Goal: Transaction & Acquisition: Purchase product/service

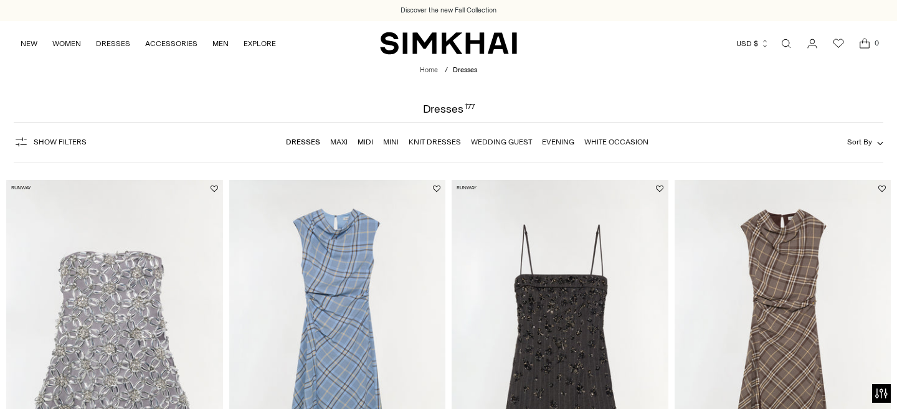
click at [391, 146] on link "Mini" at bounding box center [391, 142] width 16 height 9
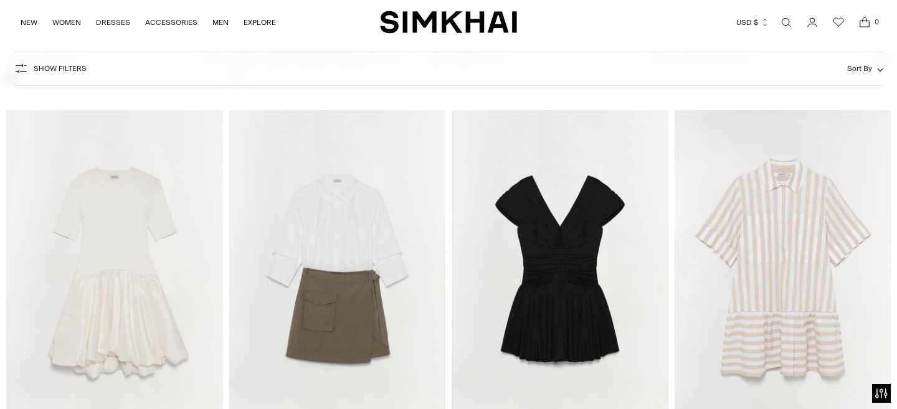
scroll to position [3950, 0]
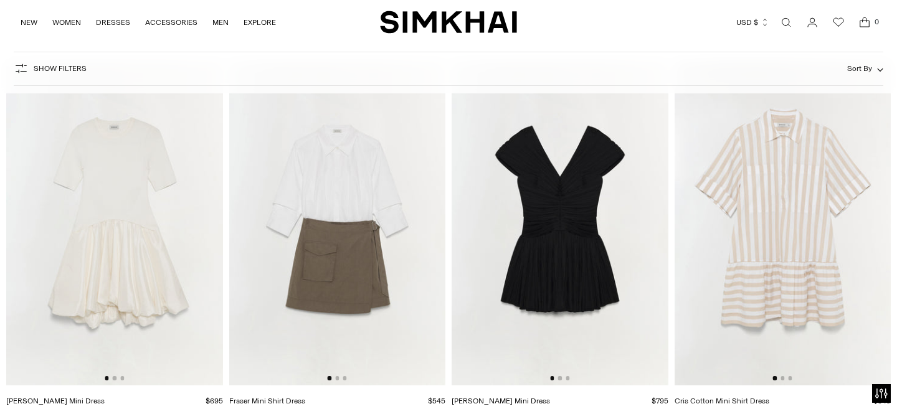
click at [568, 258] on img at bounding box center [559, 222] width 217 height 324
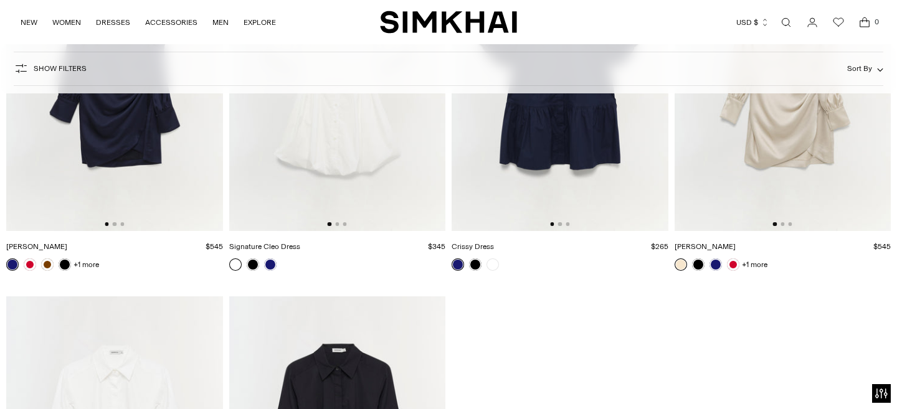
scroll to position [5454, 0]
